Goal: Information Seeking & Learning: Learn about a topic

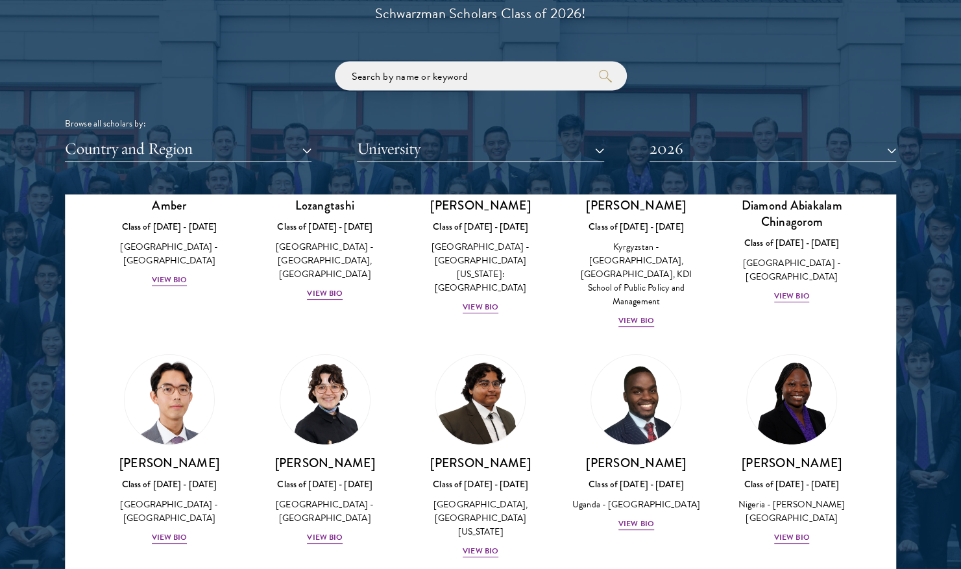
scroll to position [152, 0]
click at [486, 300] on div "View Bio" at bounding box center [481, 306] width 36 height 12
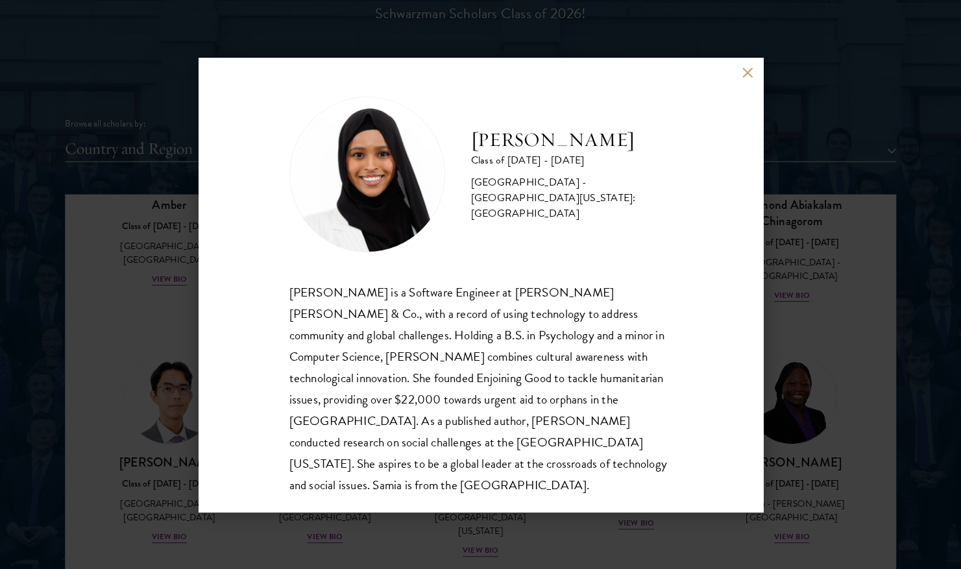
scroll to position [1, 0]
click at [743, 75] on button at bounding box center [747, 72] width 11 height 11
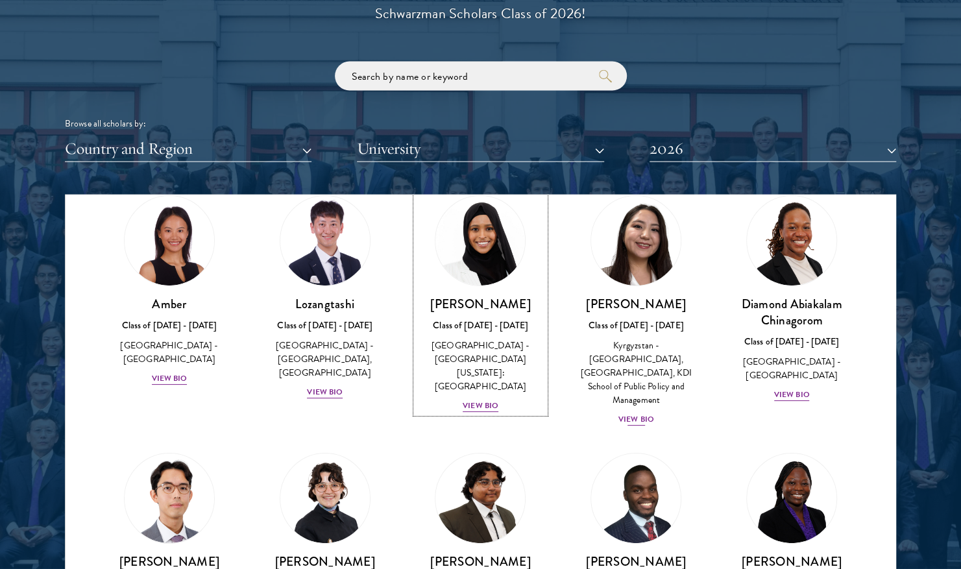
scroll to position [160, 0]
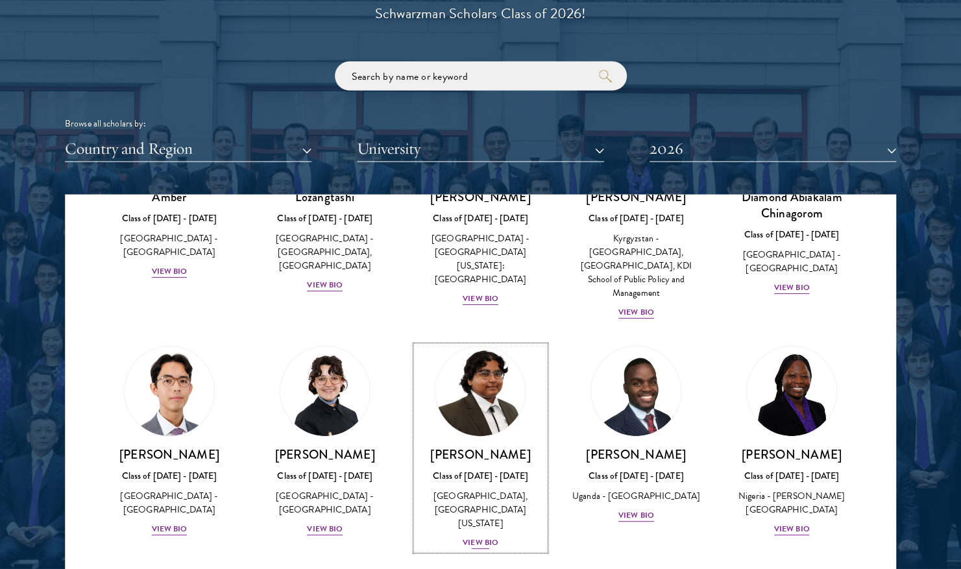
click at [480, 536] on div "View Bio" at bounding box center [481, 542] width 36 height 12
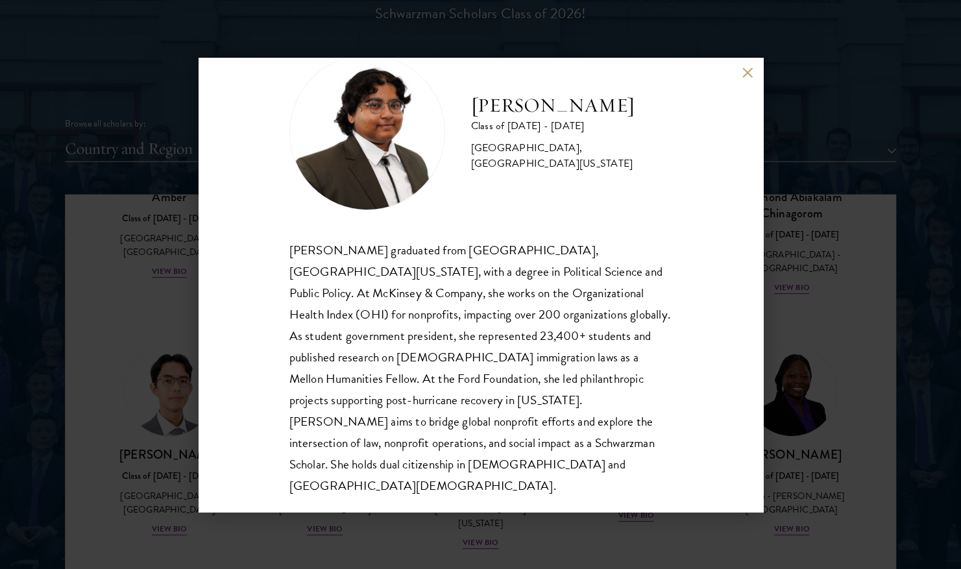
scroll to position [44, 0]
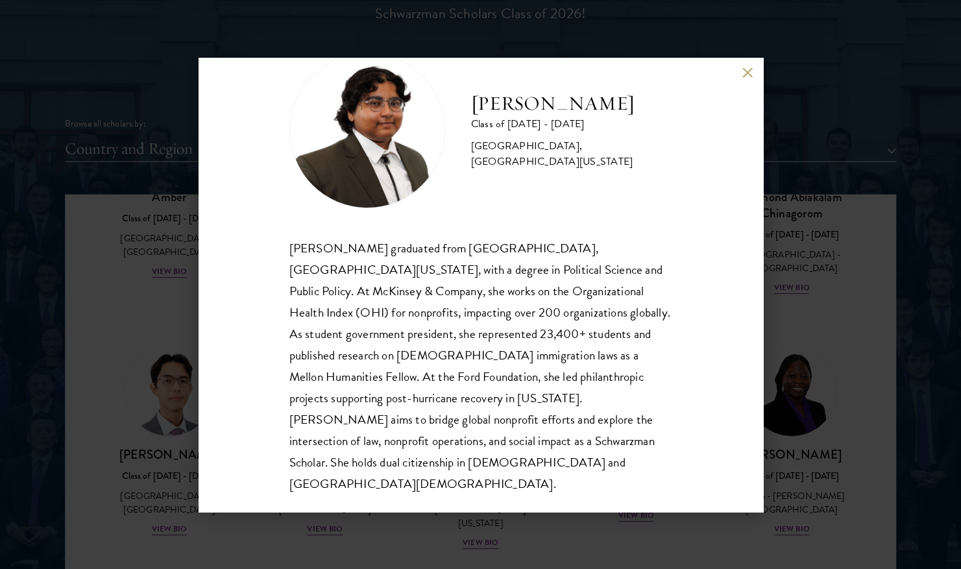
click at [746, 69] on button at bounding box center [747, 72] width 11 height 11
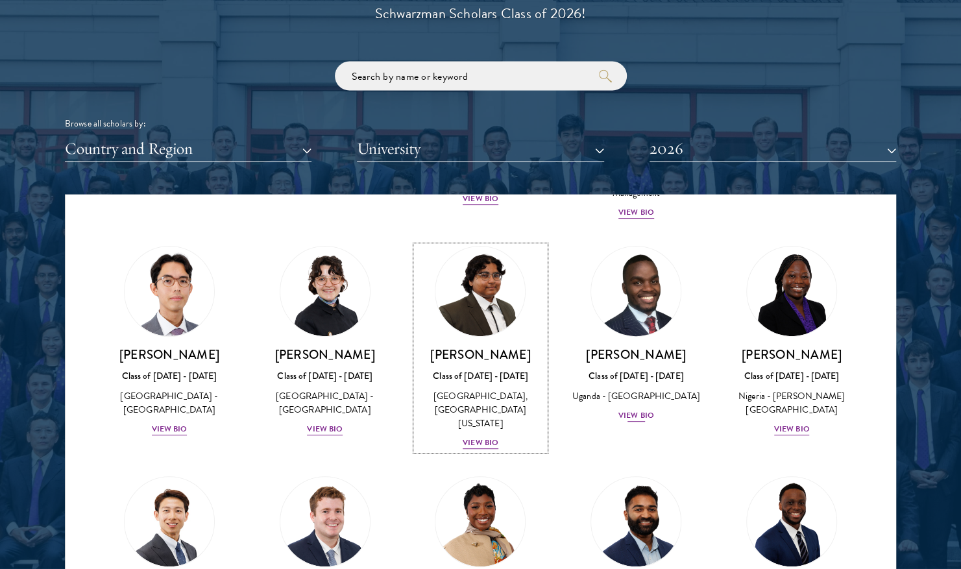
scroll to position [261, 0]
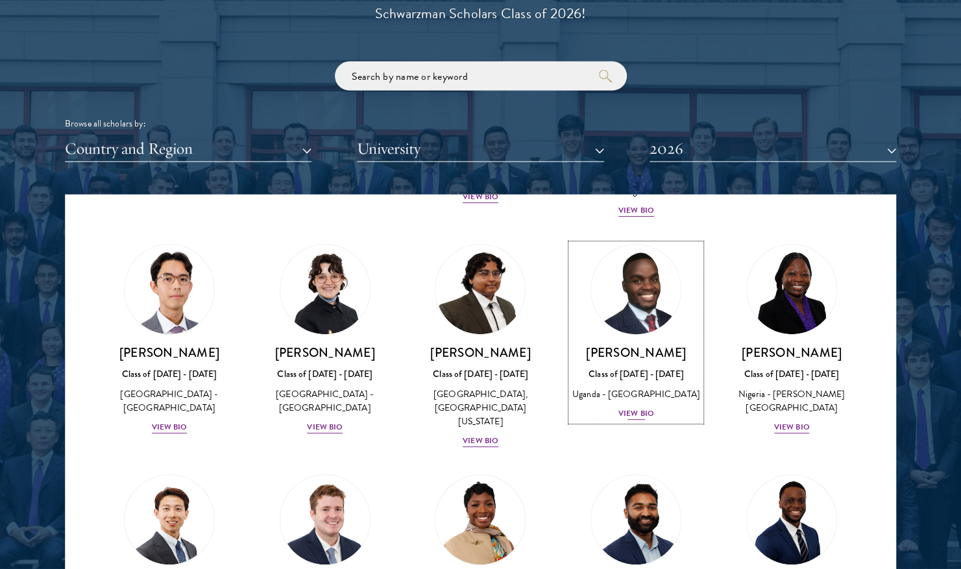
click at [633, 414] on div "View Bio" at bounding box center [636, 413] width 36 height 12
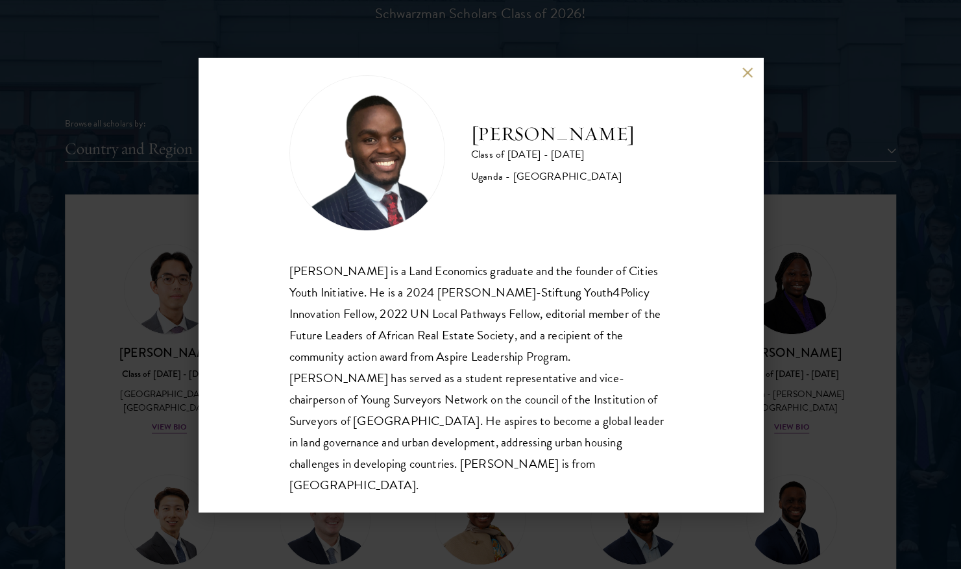
scroll to position [23, 0]
click at [743, 74] on button at bounding box center [747, 72] width 11 height 11
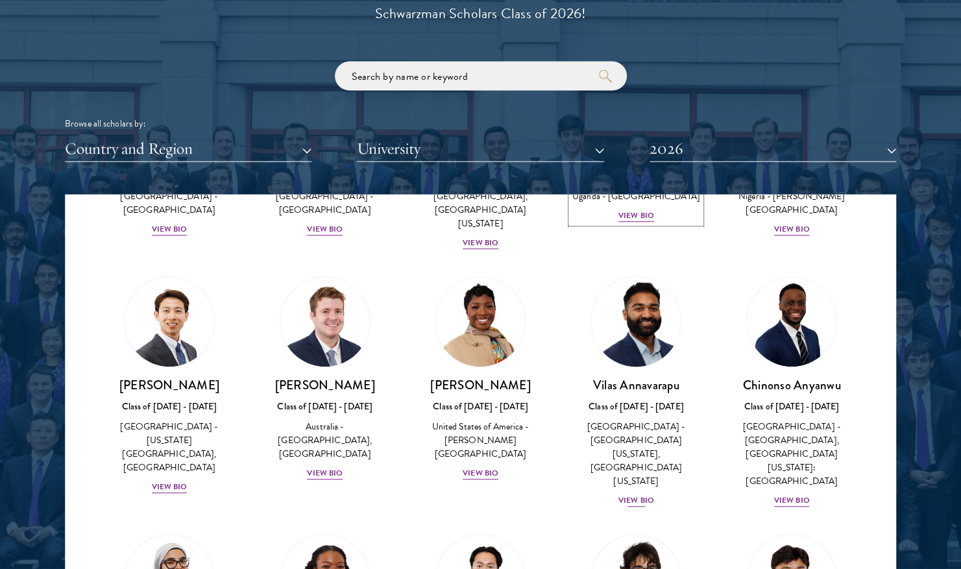
scroll to position [426, 0]
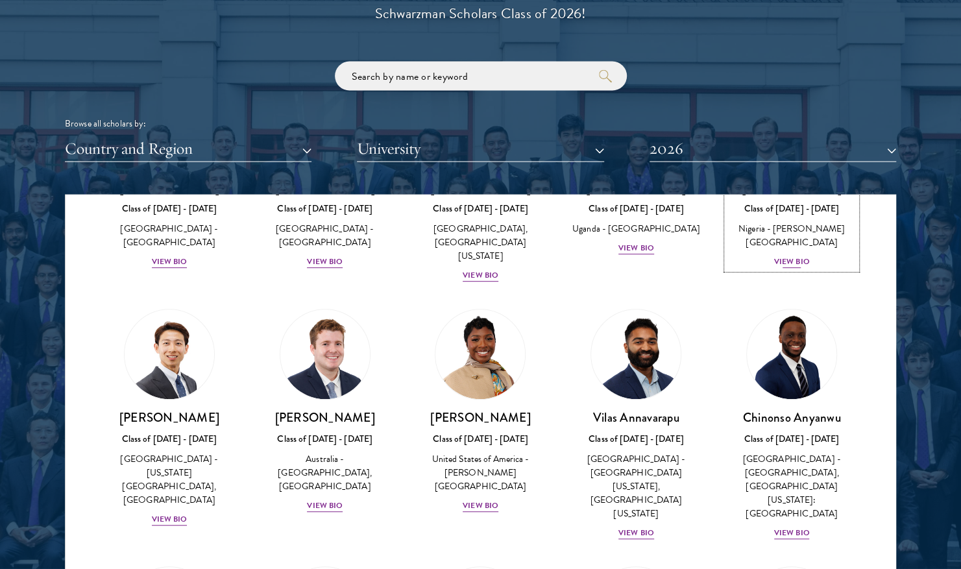
click at [797, 256] on div "View Bio" at bounding box center [792, 262] width 36 height 12
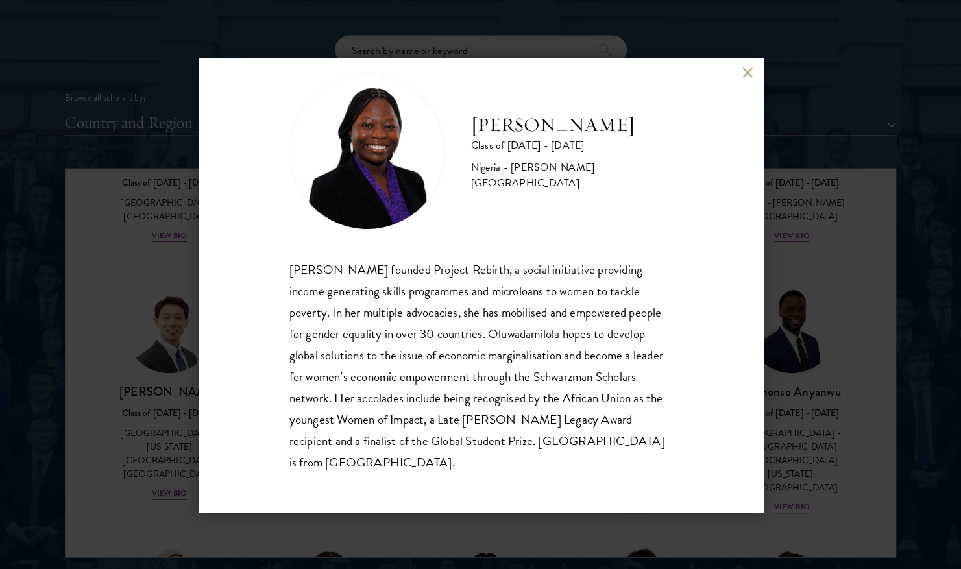
scroll to position [1556, 0]
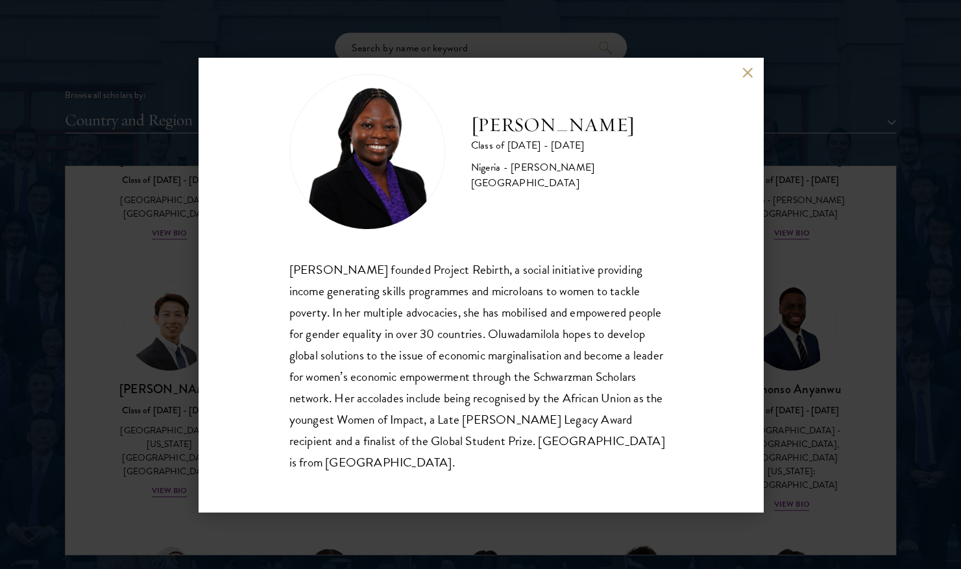
click at [747, 71] on button at bounding box center [747, 72] width 11 height 11
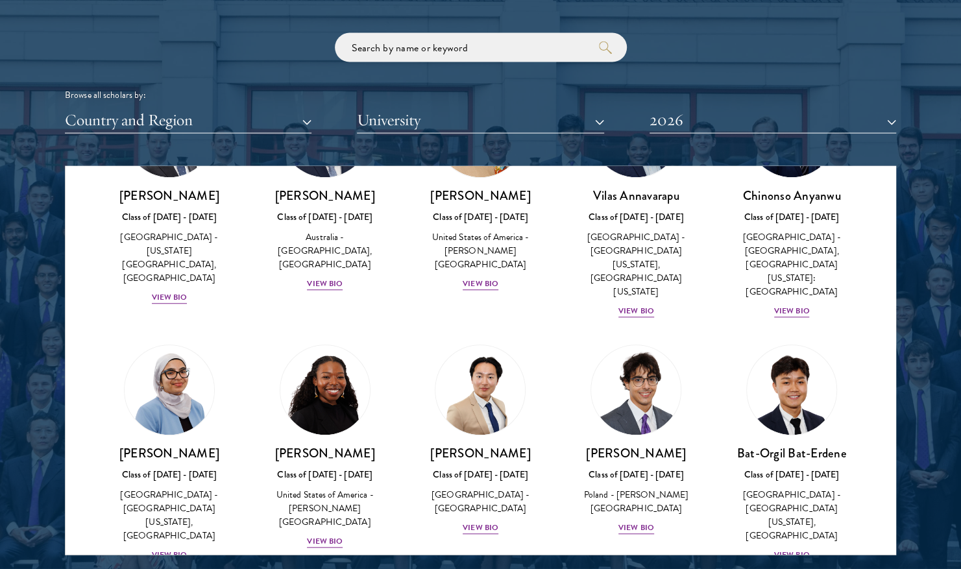
scroll to position [620, 0]
click at [173, 549] on div "View Bio" at bounding box center [170, 555] width 36 height 12
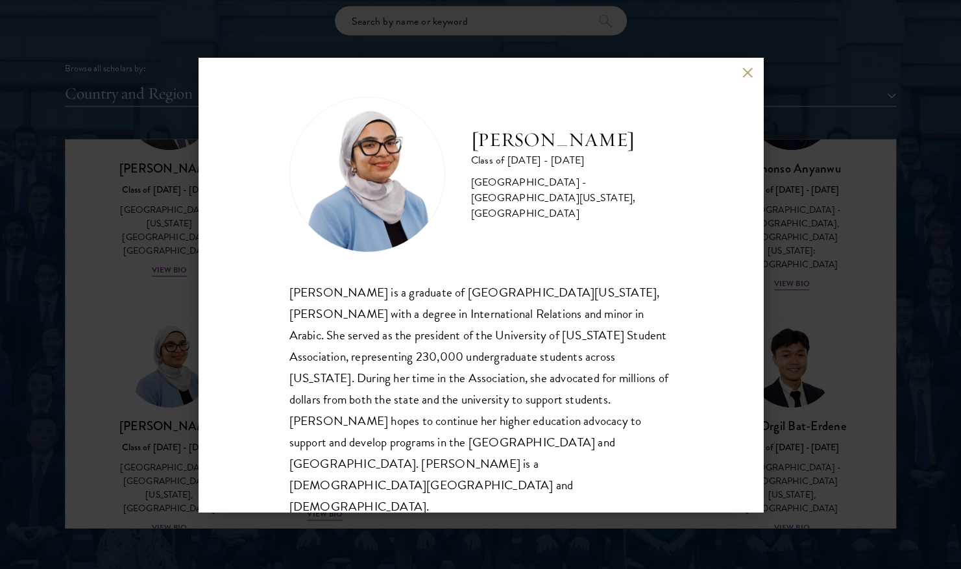
scroll to position [1583, 0]
click at [749, 78] on button at bounding box center [747, 72] width 11 height 11
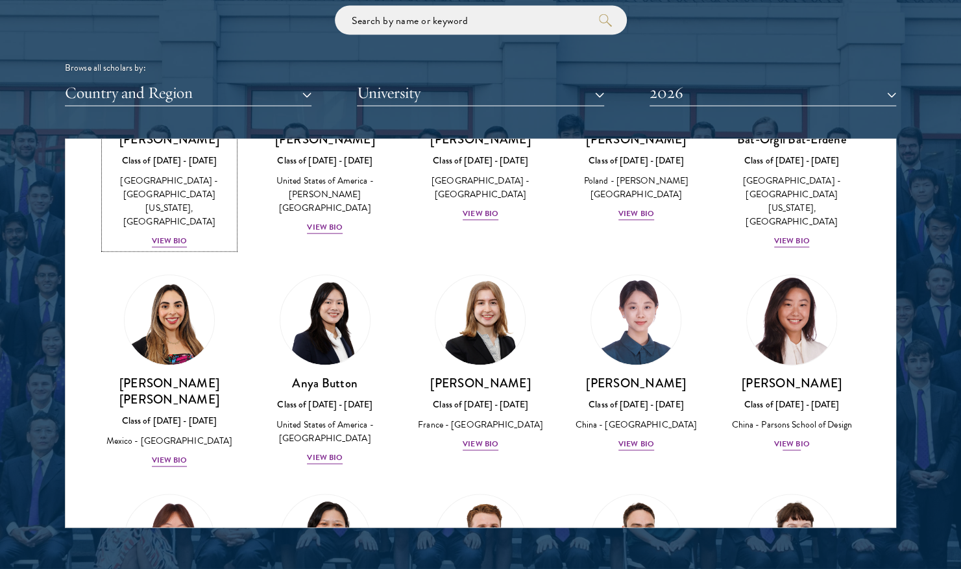
scroll to position [907, 0]
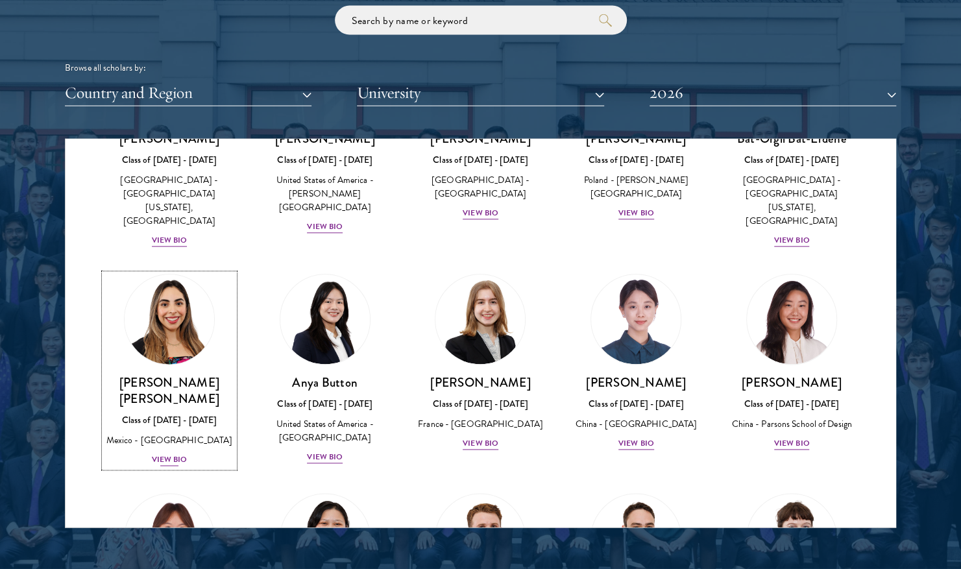
click at [171, 454] on div "View Bio" at bounding box center [170, 460] width 36 height 12
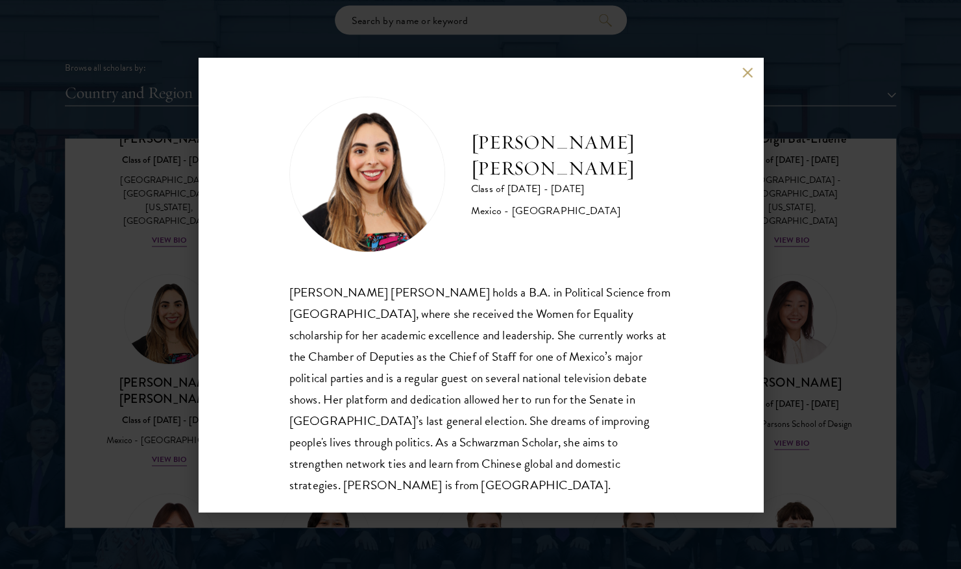
scroll to position [23, 0]
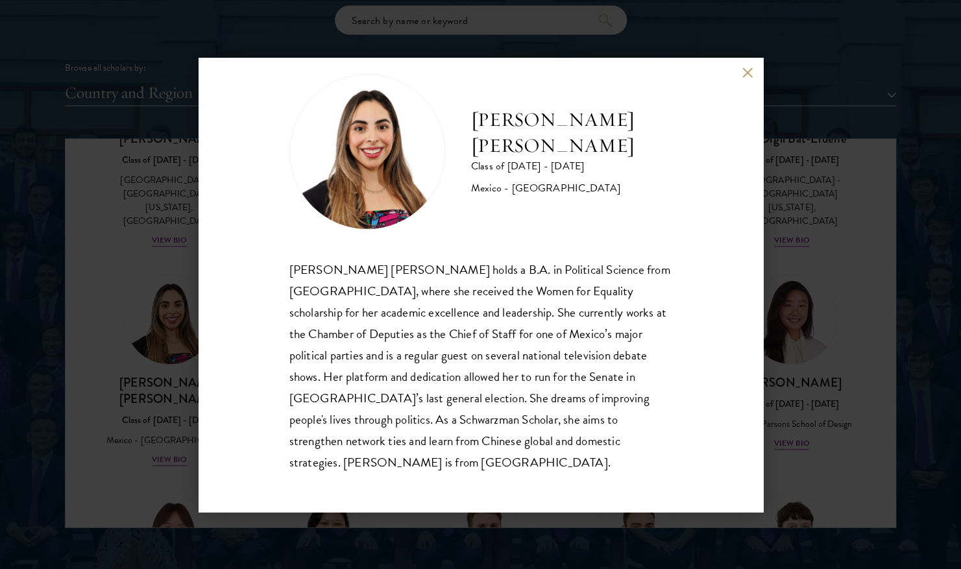
click at [742, 74] on button at bounding box center [747, 72] width 11 height 11
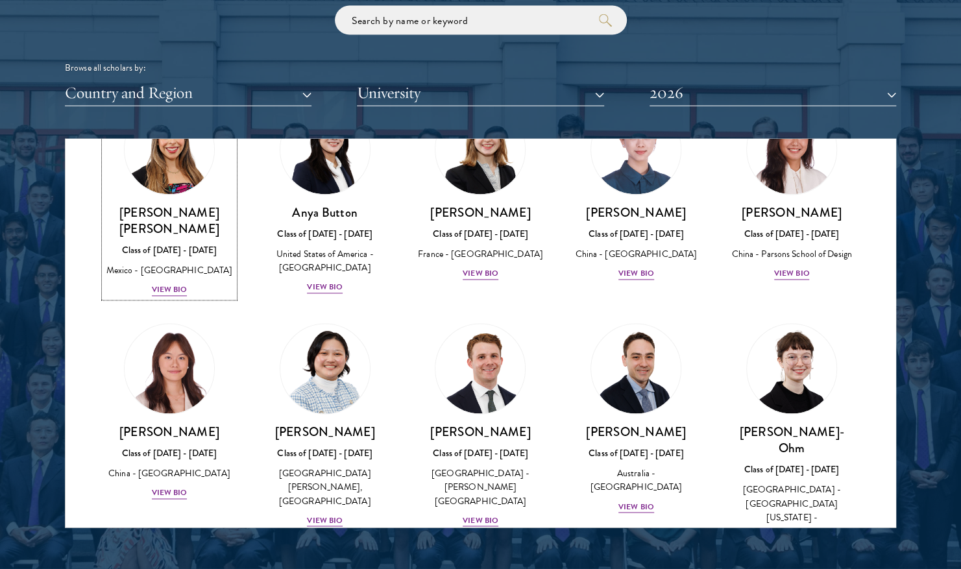
scroll to position [1077, 0]
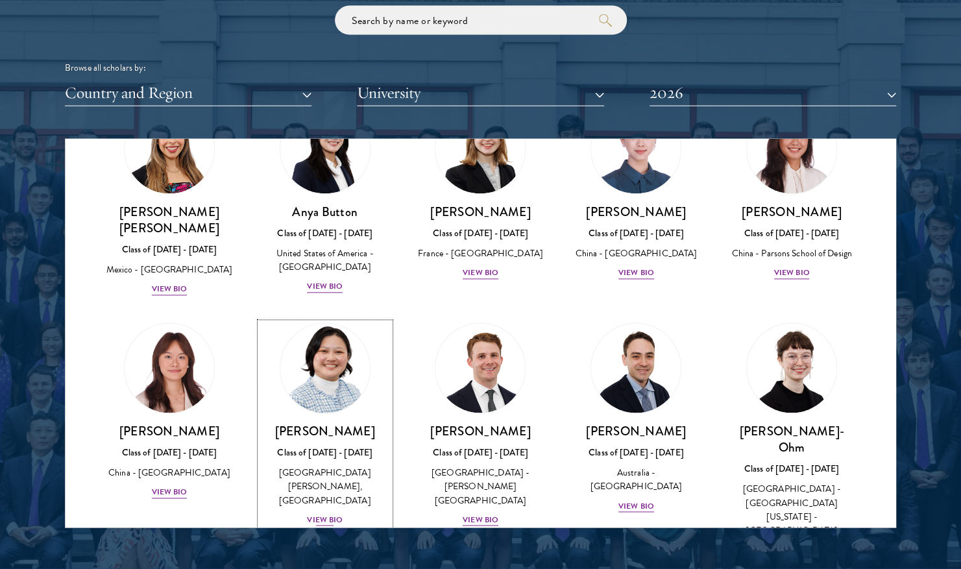
click at [331, 514] on div "View Bio" at bounding box center [325, 520] width 36 height 12
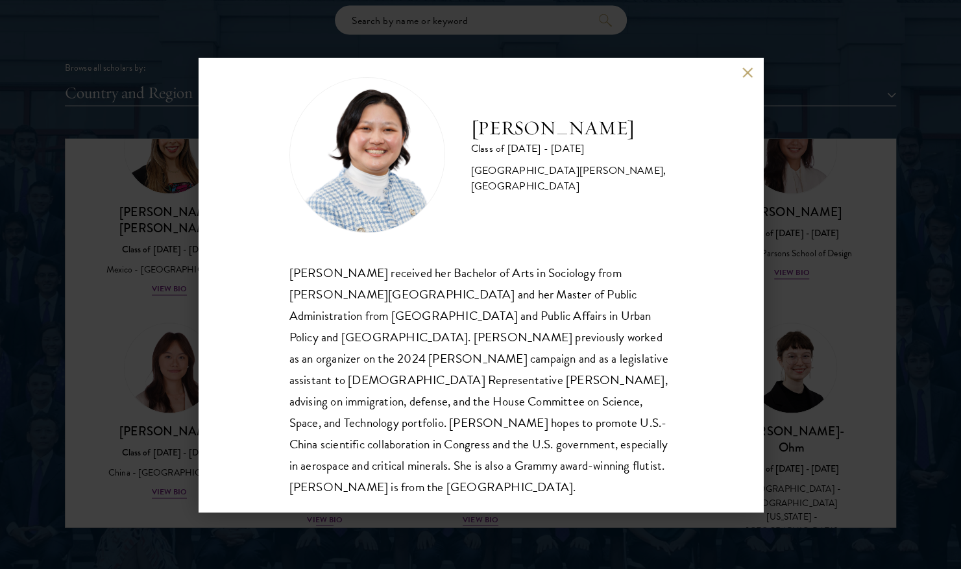
scroll to position [23, 0]
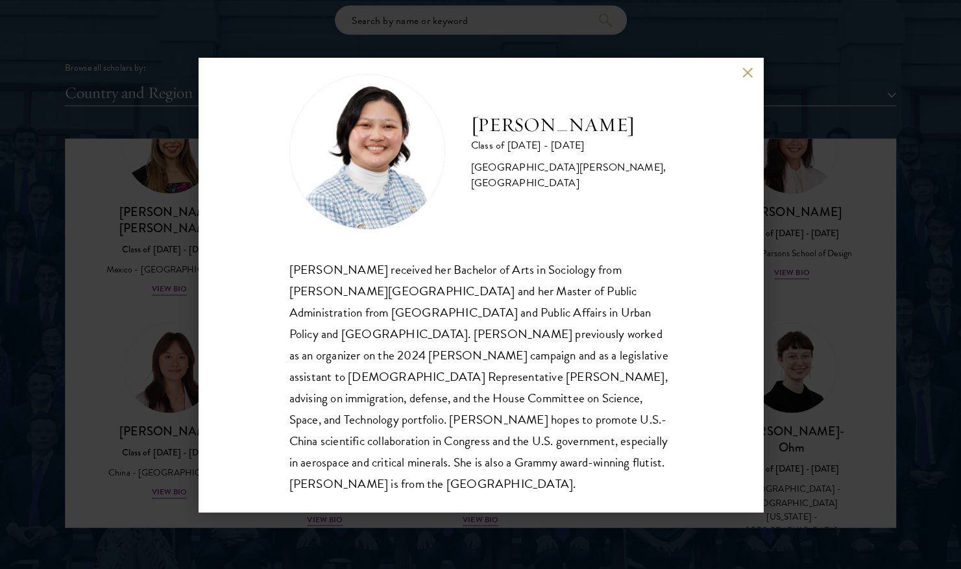
click at [809, 228] on div "[PERSON_NAME] Class of [DATE] - [DATE] [GEOGRAPHIC_DATA] - [PERSON_NAME][GEOGRA…" at bounding box center [480, 284] width 961 height 569
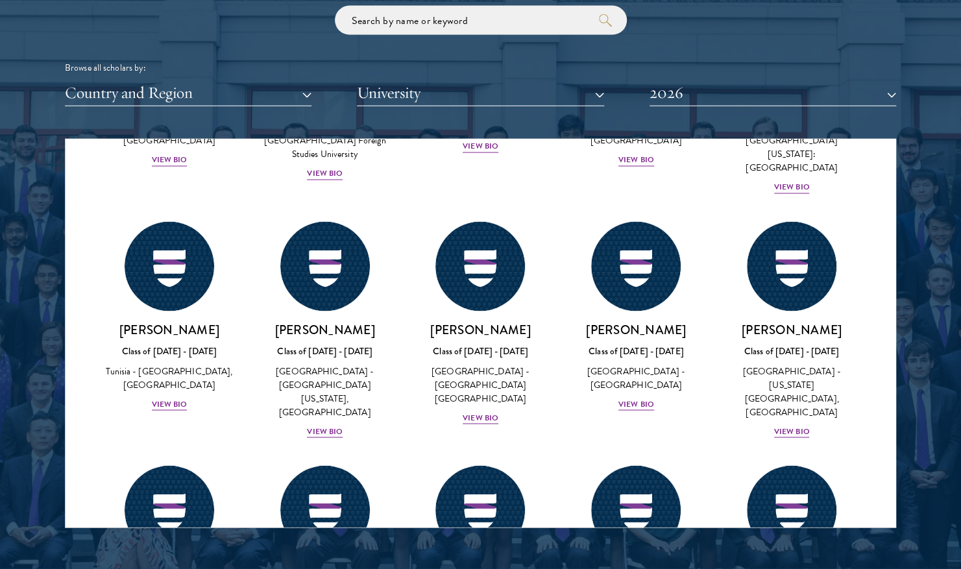
scroll to position [4154, 0]
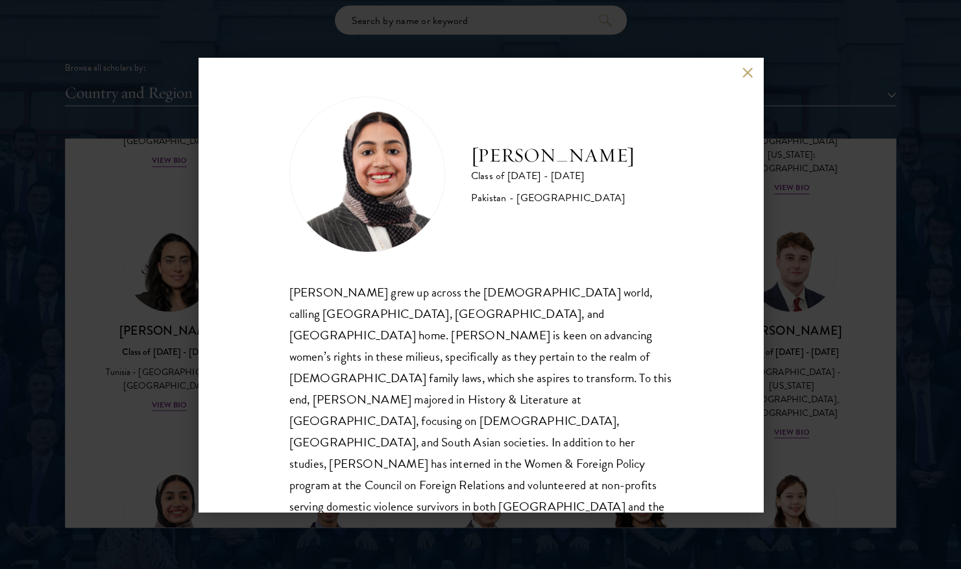
click at [749, 72] on button at bounding box center [747, 72] width 11 height 11
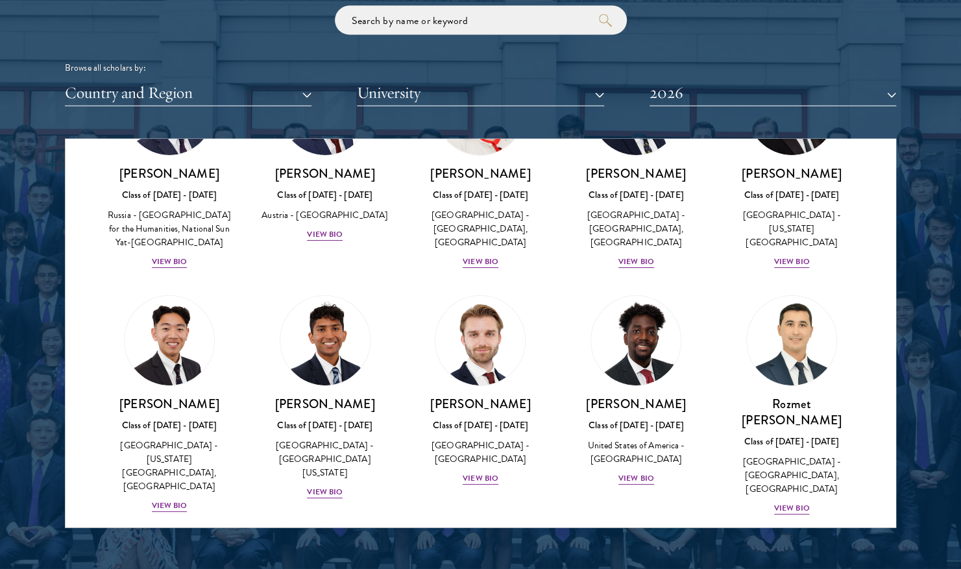
scroll to position [4304, 0]
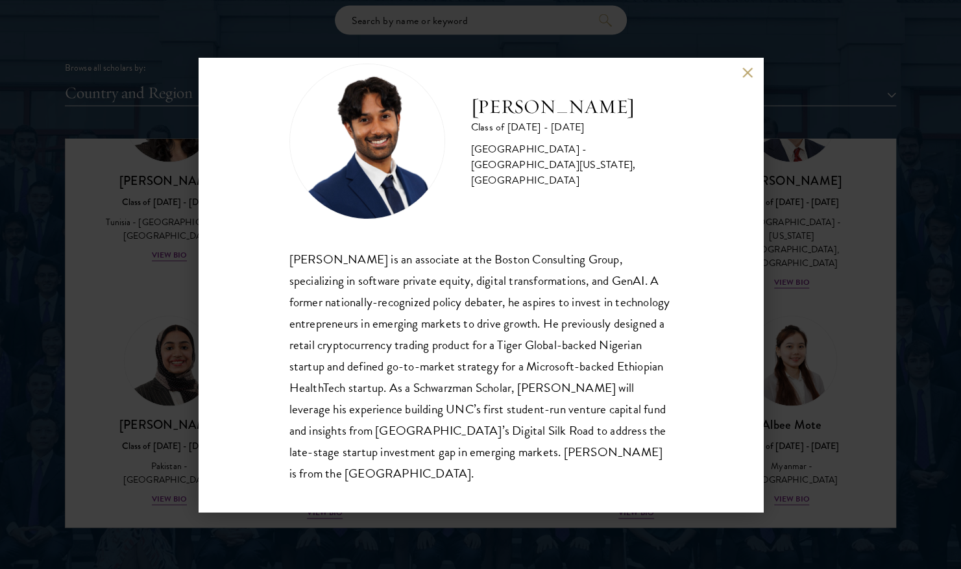
scroll to position [44, 0]
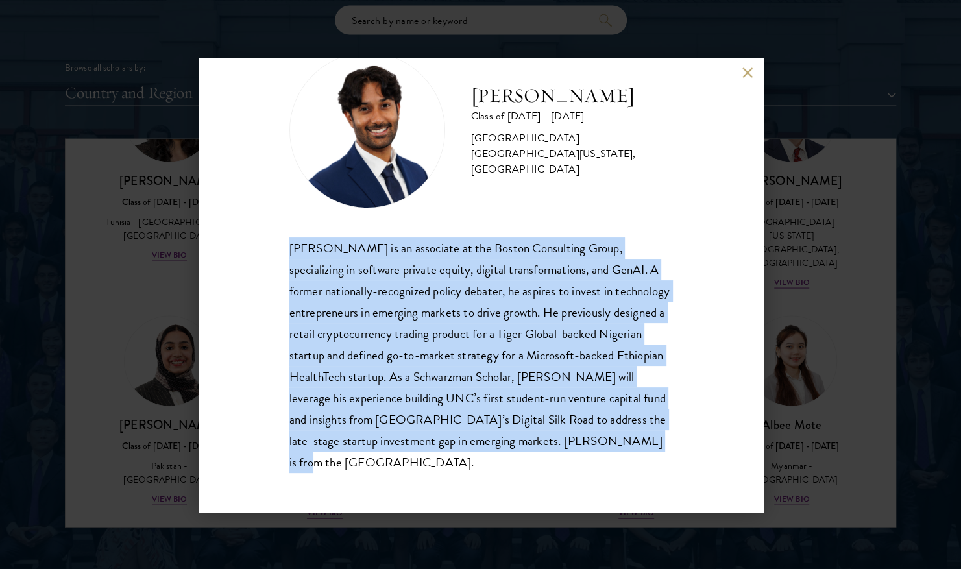
drag, startPoint x: 289, startPoint y: 251, endPoint x: 379, endPoint y: 466, distance: 233.5
click at [379, 466] on div "[PERSON_NAME] is an associate at the Boston Consulting Group, specializing in s…" at bounding box center [480, 355] width 383 height 236
copy div "[PERSON_NAME] is an associate at the Boston Consulting Group, specializing in s…"
click at [743, 71] on button at bounding box center [747, 72] width 11 height 11
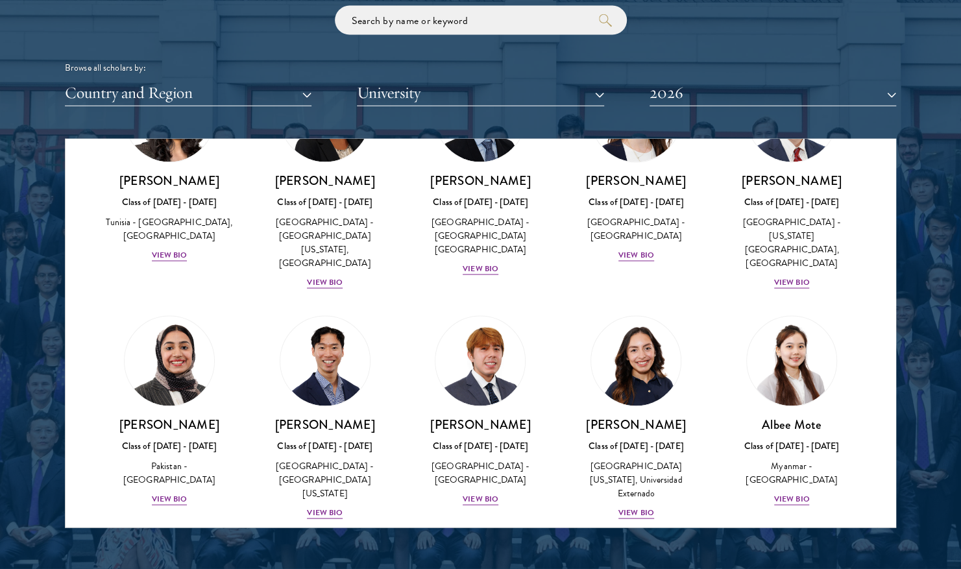
scroll to position [4968, 0]
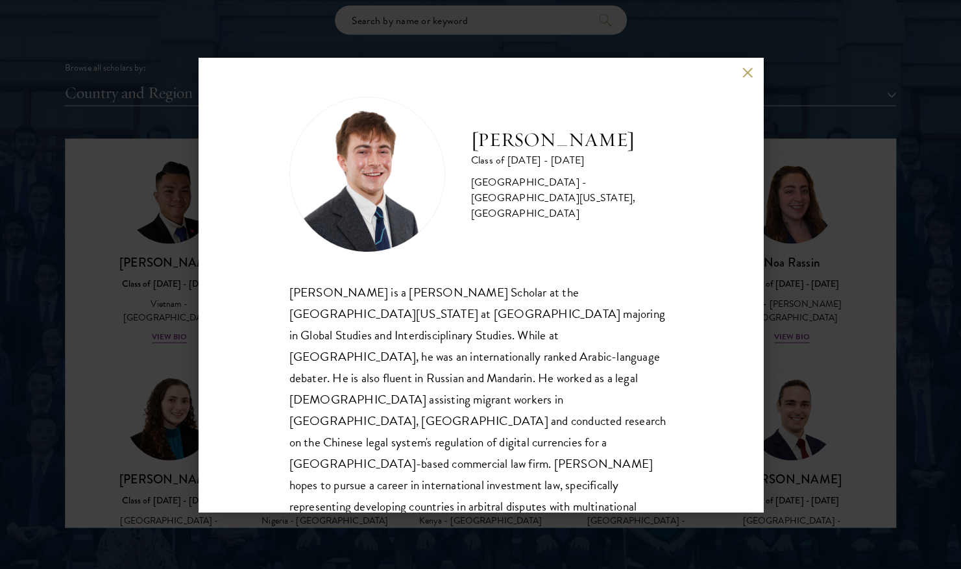
scroll to position [1, 0]
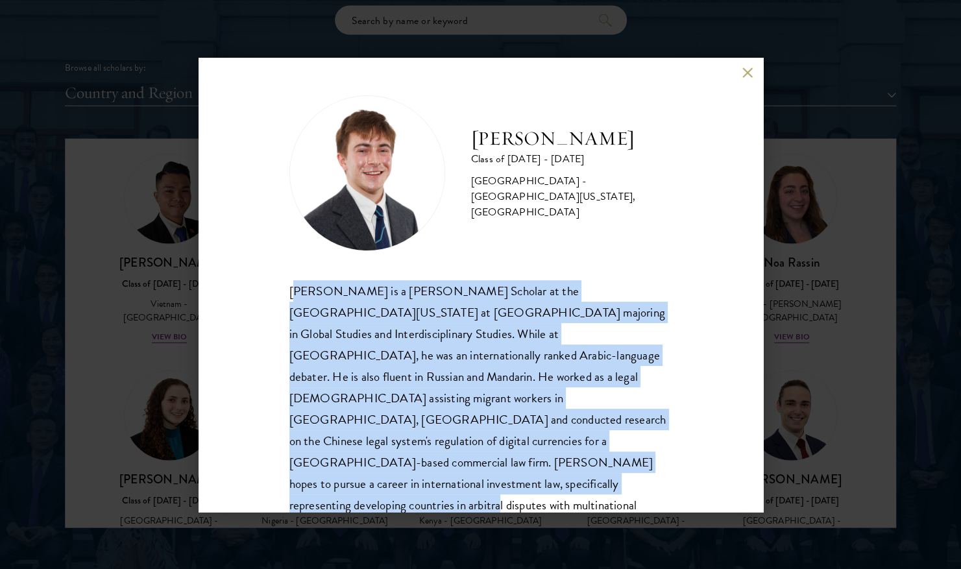
drag, startPoint x: 292, startPoint y: 295, endPoint x: 638, endPoint y: 466, distance: 385.8
click at [638, 466] on div "[PERSON_NAME] is a [PERSON_NAME] Scholar at the [GEOGRAPHIC_DATA][US_STATE] at …" at bounding box center [480, 409] width 383 height 258
copy div "[PERSON_NAME] [PERSON_NAME] is a [PERSON_NAME] Scholar at the [GEOGRAPHIC_DATA]…"
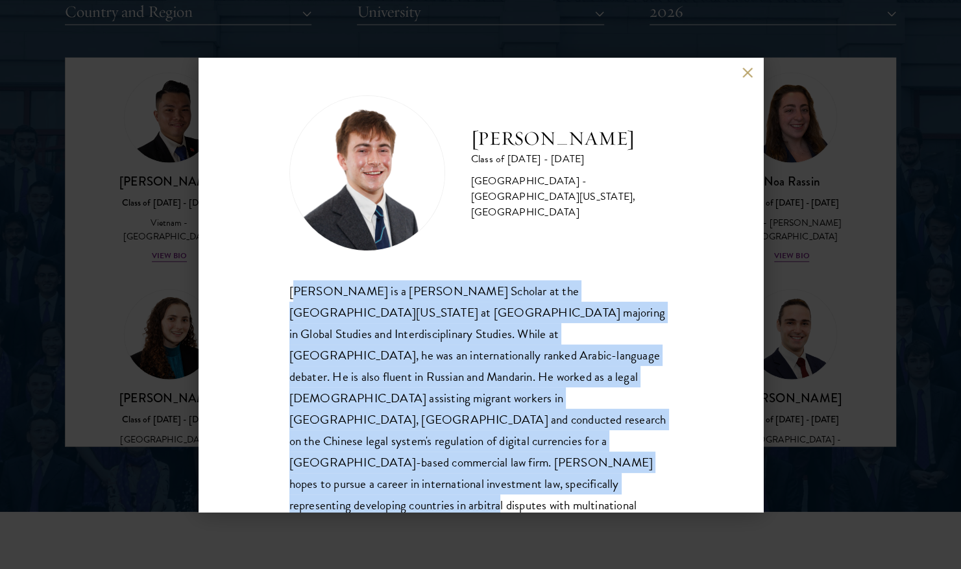
scroll to position [1670, 0]
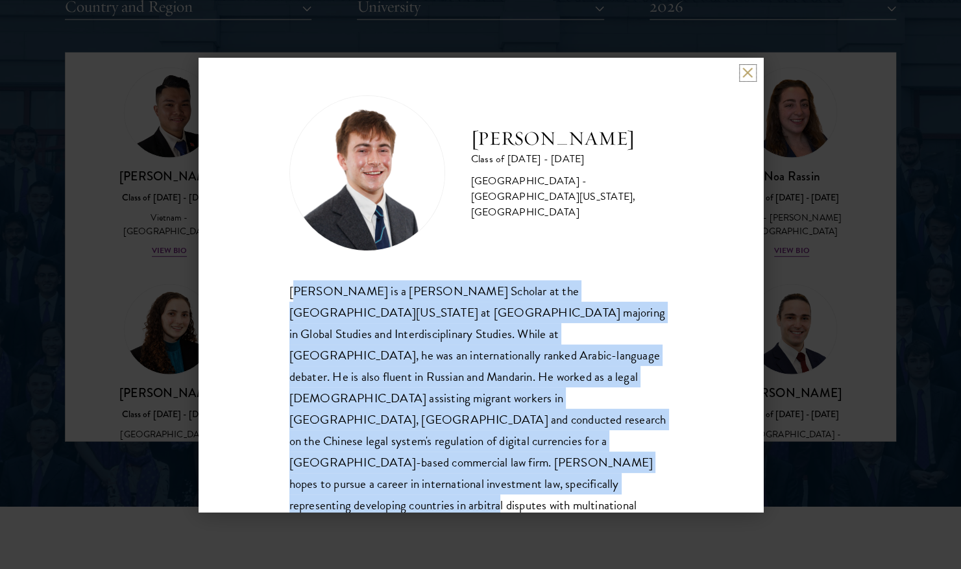
click at [747, 78] on button at bounding box center [747, 72] width 11 height 11
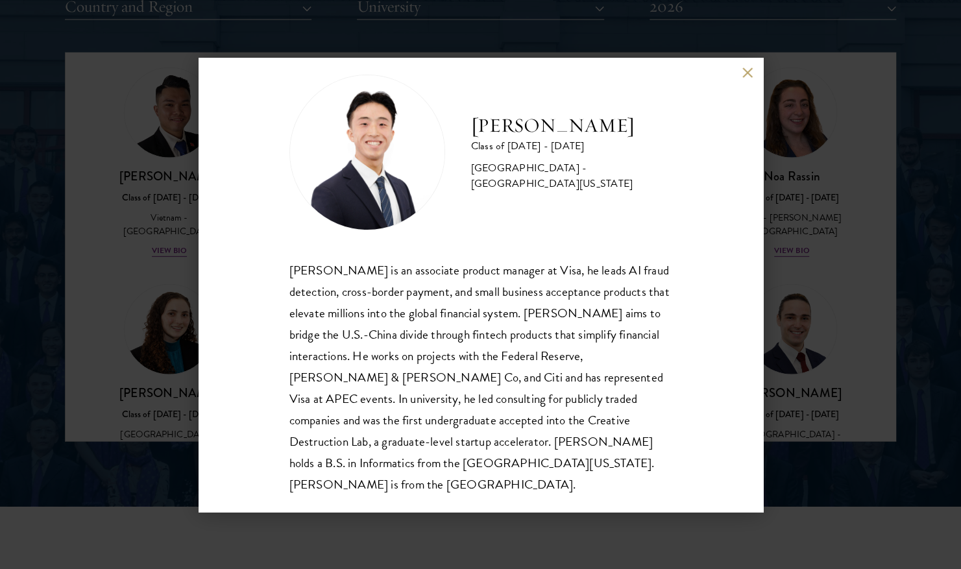
scroll to position [23, 0]
click at [745, 77] on button at bounding box center [747, 72] width 11 height 11
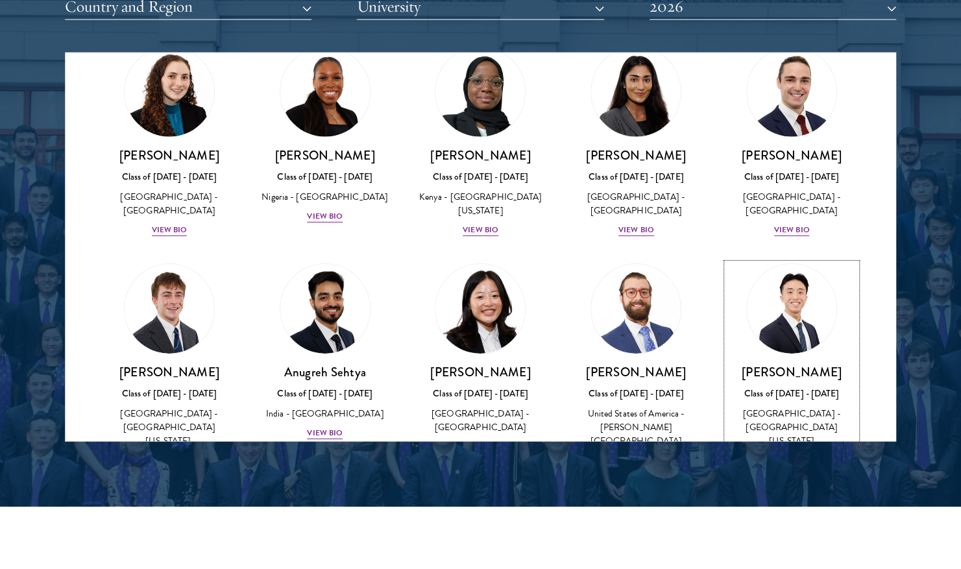
scroll to position [5206, 0]
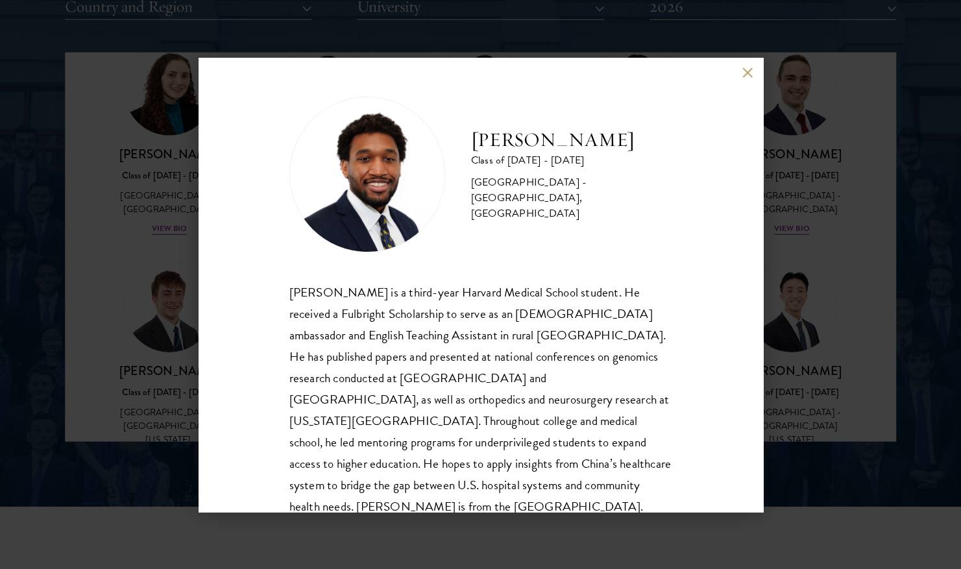
scroll to position [23, 0]
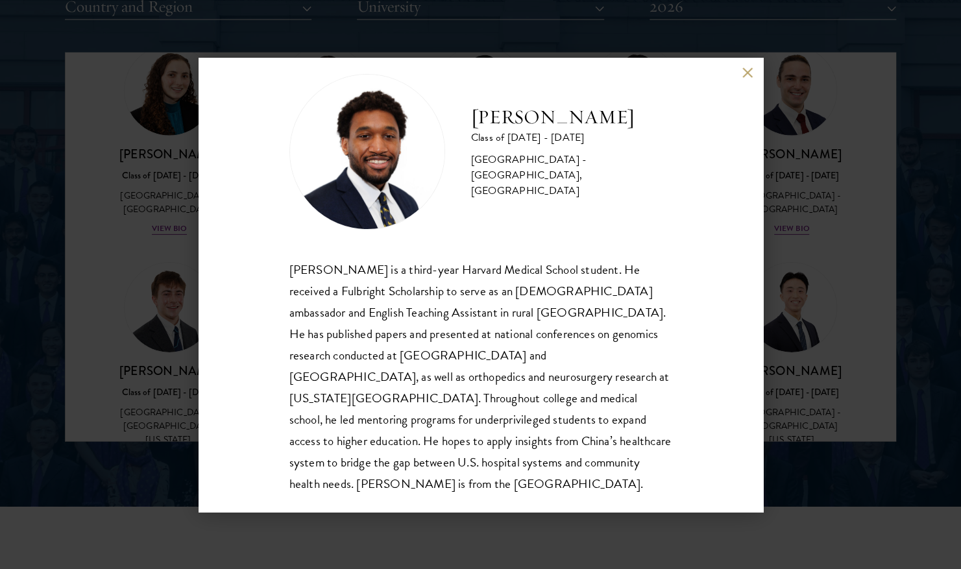
click at [742, 69] on button at bounding box center [747, 72] width 11 height 11
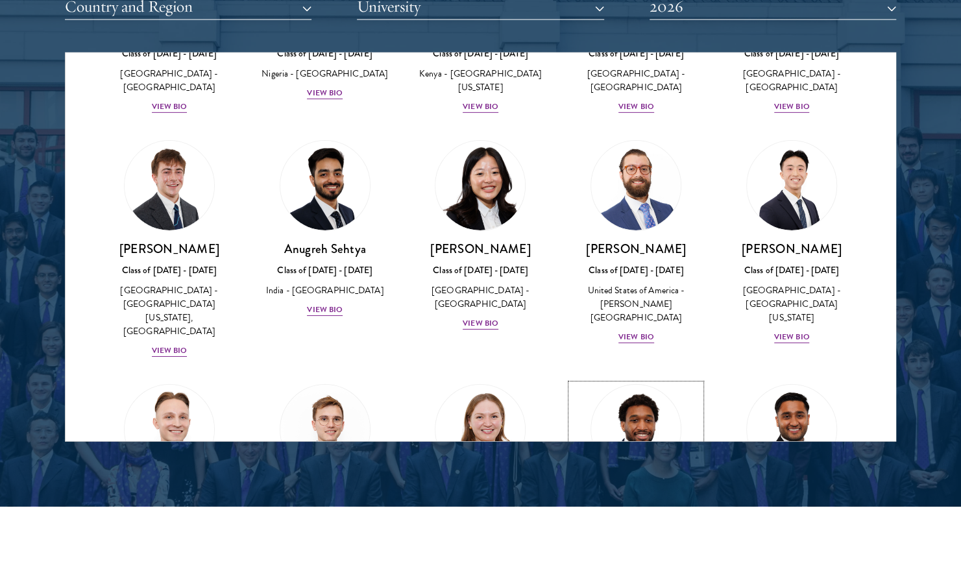
scroll to position [5343, 0]
